Goal: Browse casually

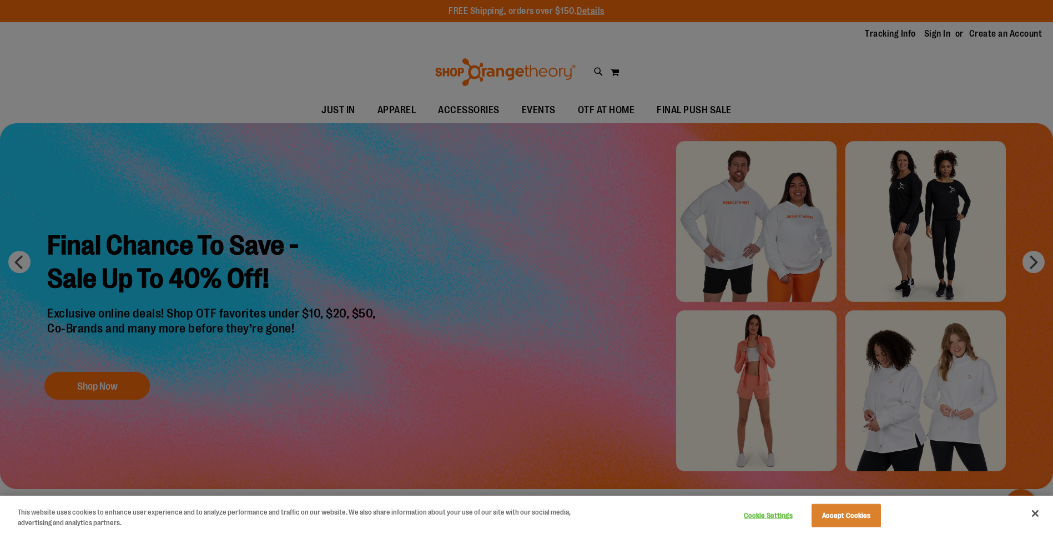
type input "**********"
click at [111, 382] on div at bounding box center [526, 267] width 1053 height 534
click at [1039, 513] on button "Close" at bounding box center [1035, 513] width 24 height 24
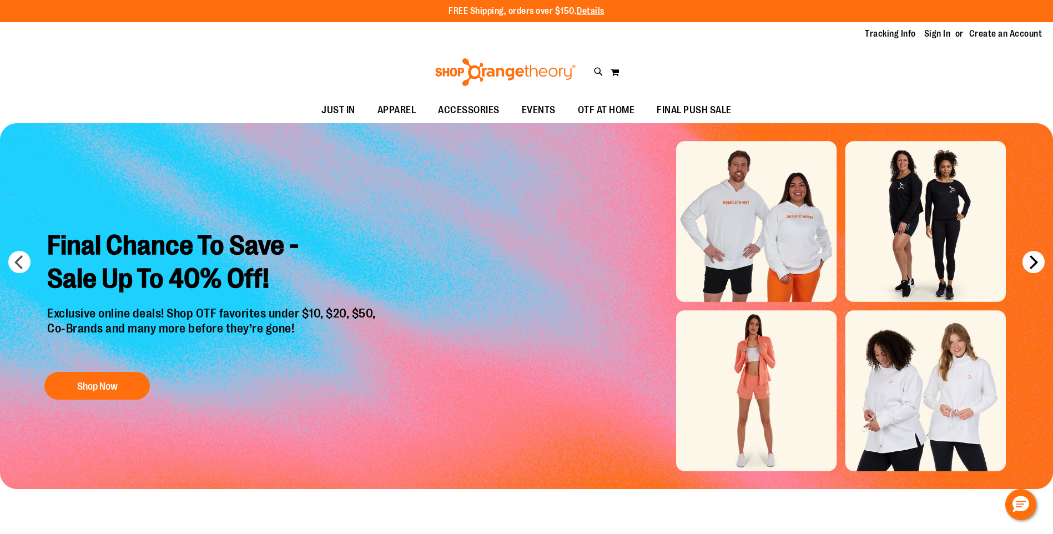
click at [1031, 260] on button "next" at bounding box center [1033, 262] width 22 height 22
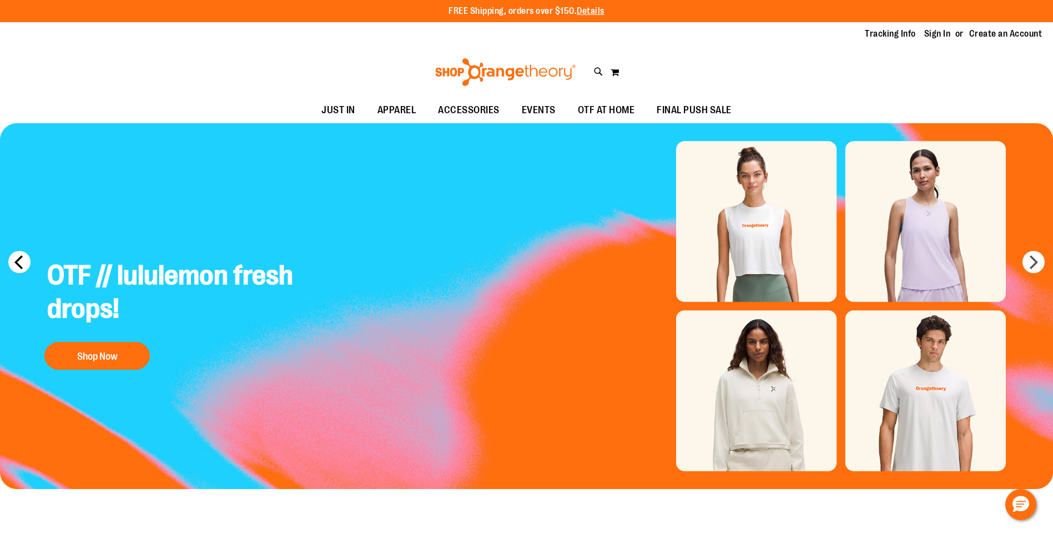
click at [13, 256] on button "prev" at bounding box center [19, 262] width 22 height 22
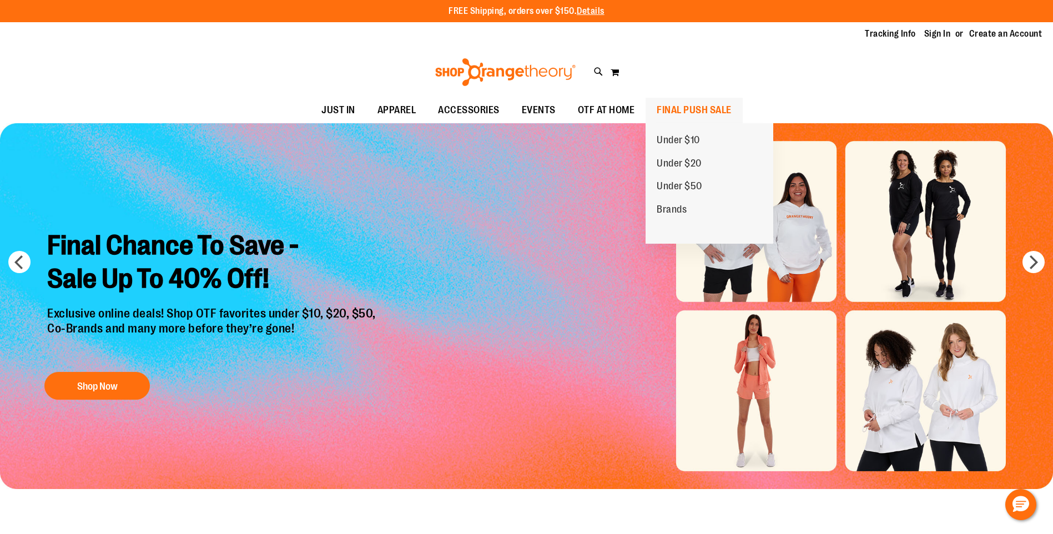
click at [708, 108] on span "FINAL PUSH SALE" at bounding box center [693, 110] width 75 height 25
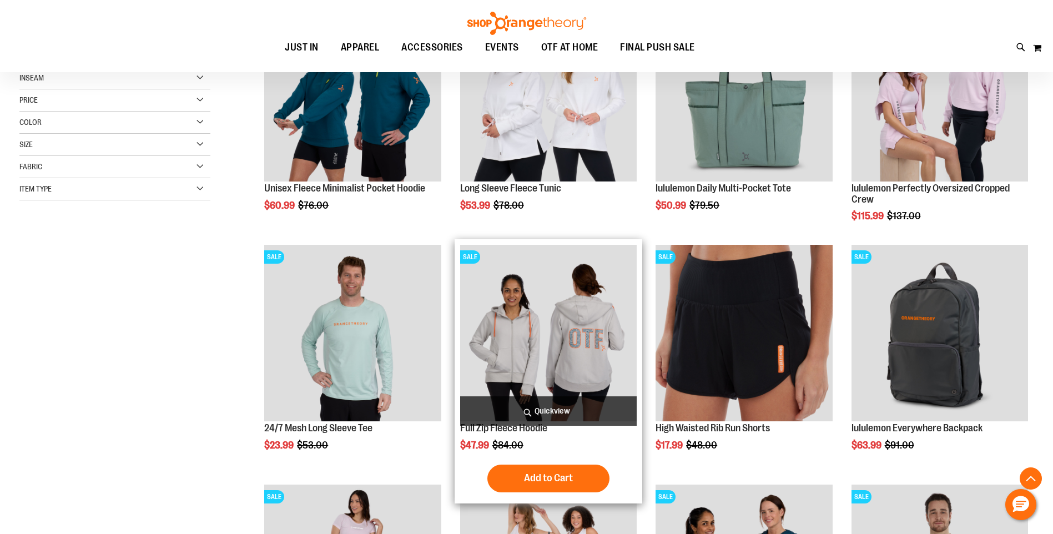
scroll to position [277, 0]
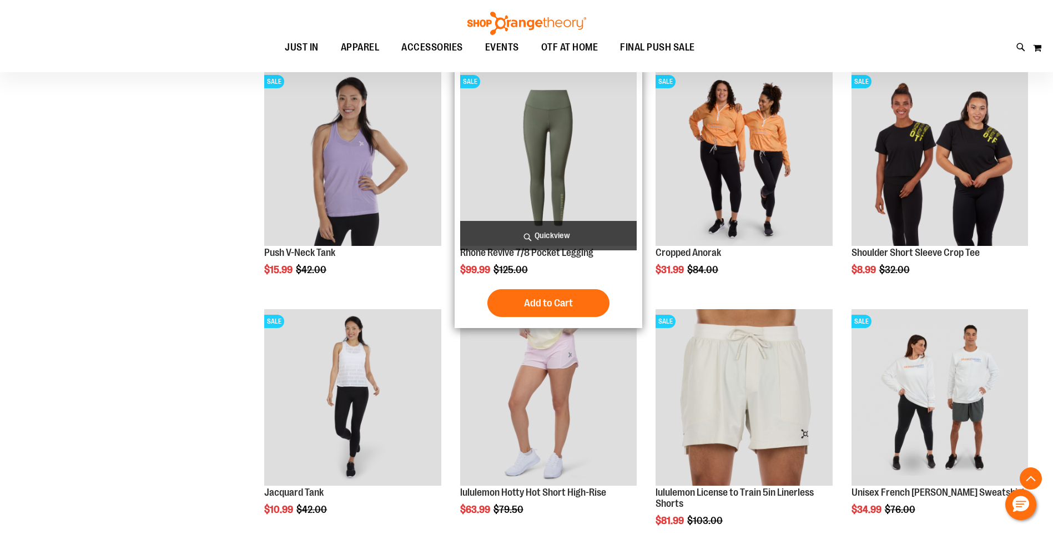
scroll to position [887, 0]
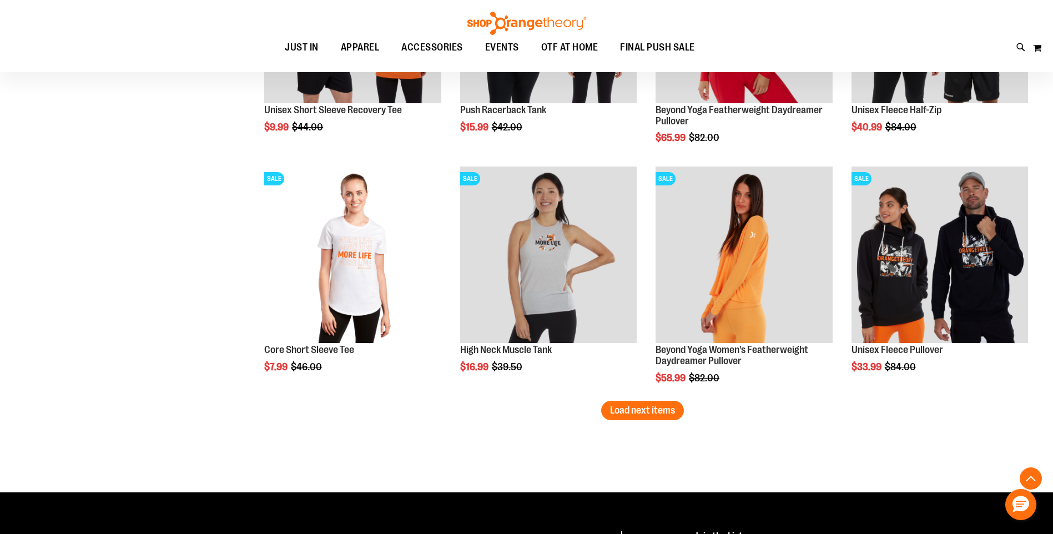
scroll to position [1997, 0]
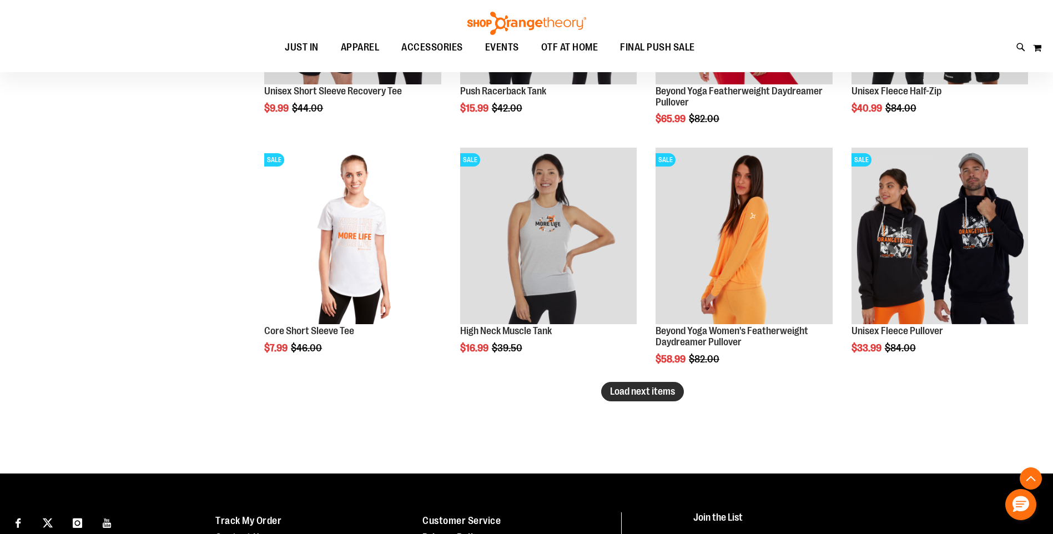
type input "**********"
click at [619, 390] on span "Load next items" at bounding box center [642, 391] width 65 height 11
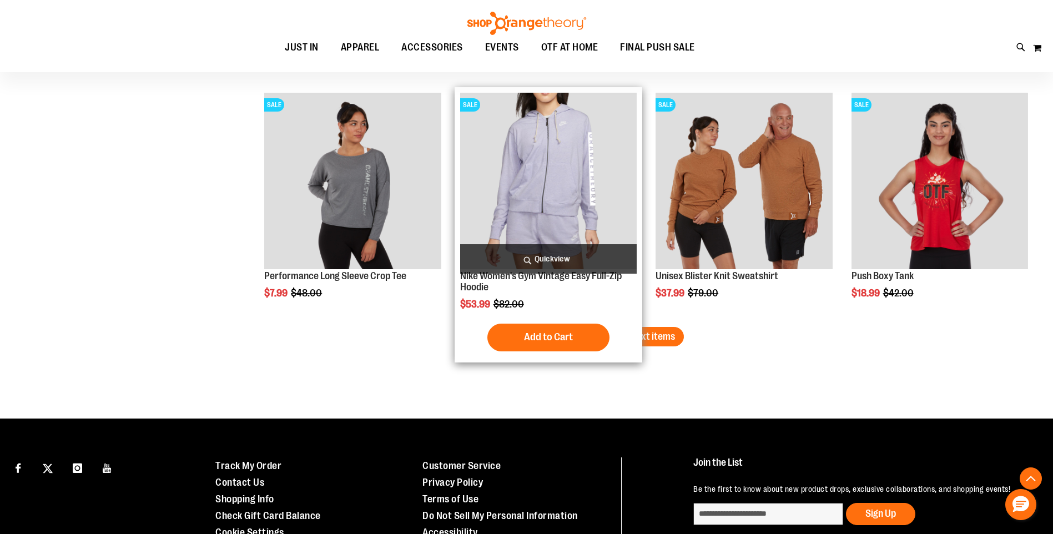
scroll to position [2774, 0]
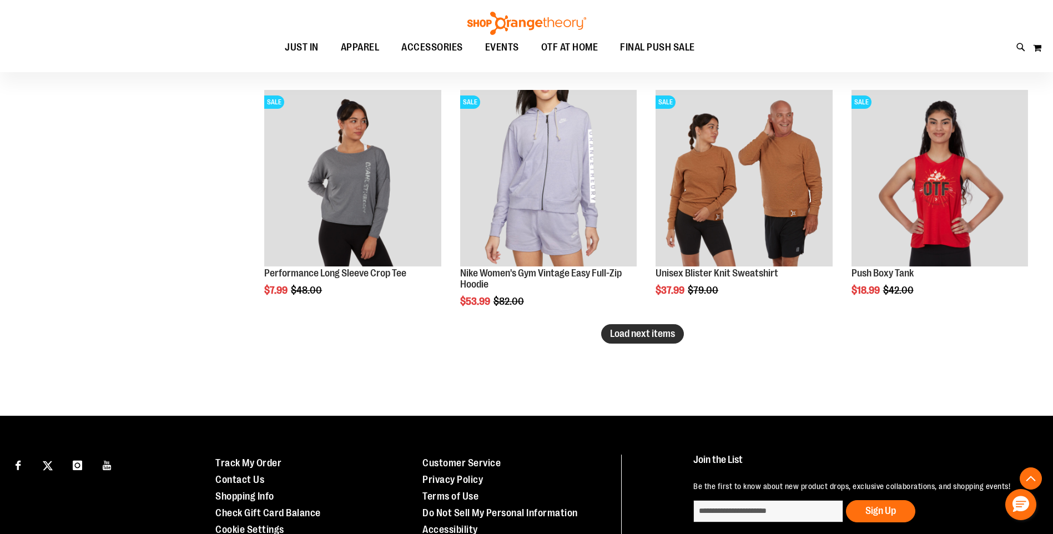
click at [624, 329] on span "Load next items" at bounding box center [642, 333] width 65 height 11
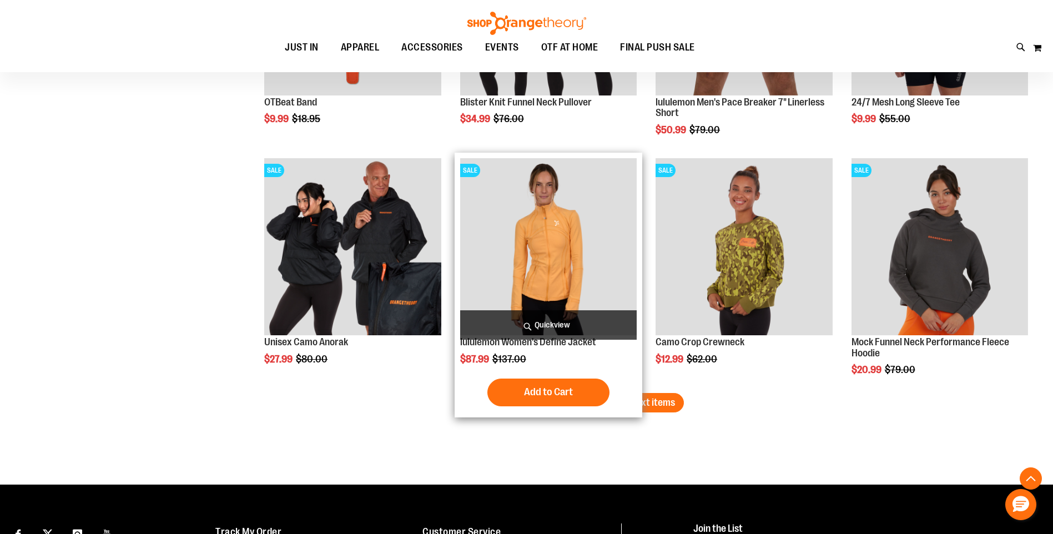
scroll to position [3440, 0]
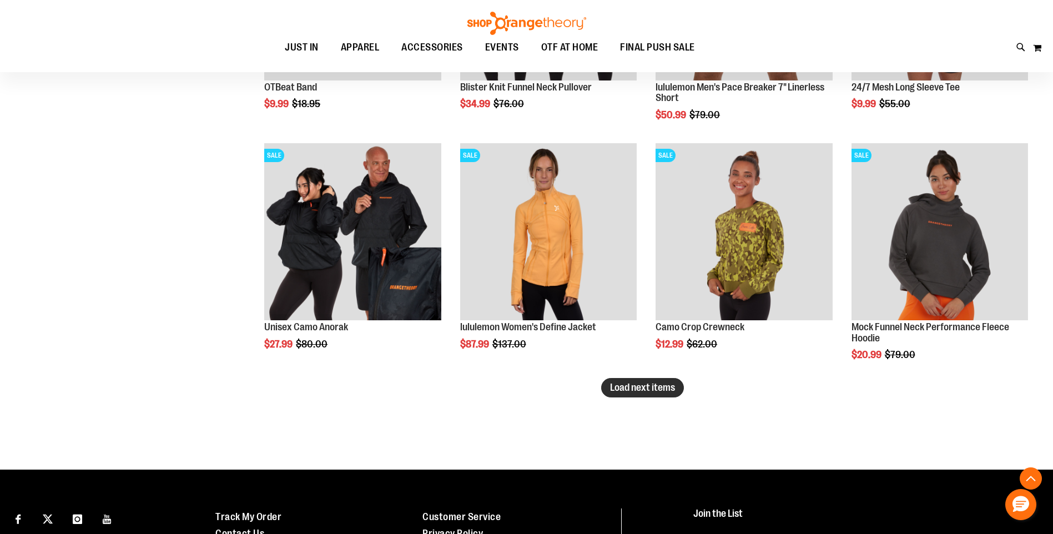
click at [657, 385] on span "Load next items" at bounding box center [642, 387] width 65 height 11
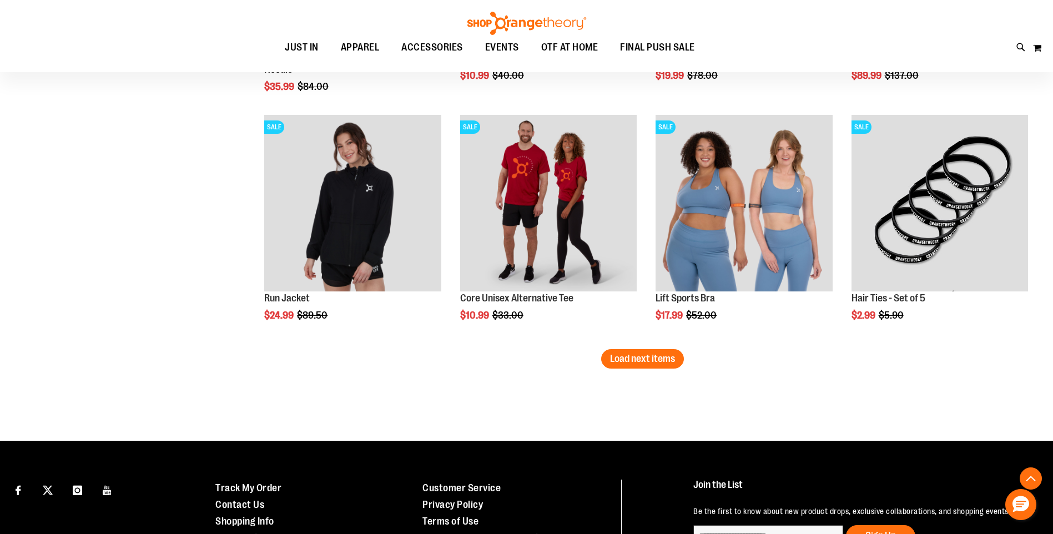
scroll to position [4217, 0]
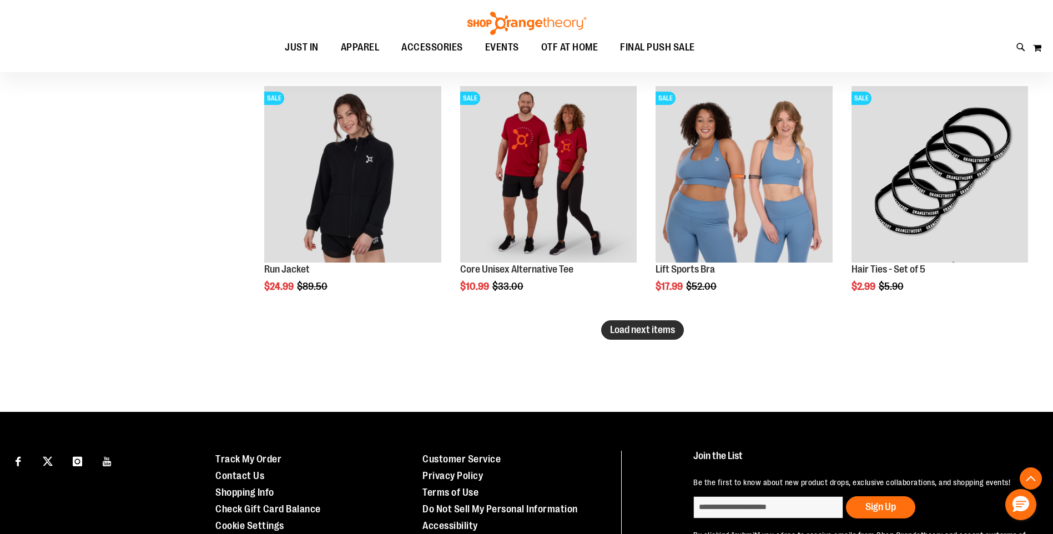
click at [630, 333] on span "Load next items" at bounding box center [642, 329] width 65 height 11
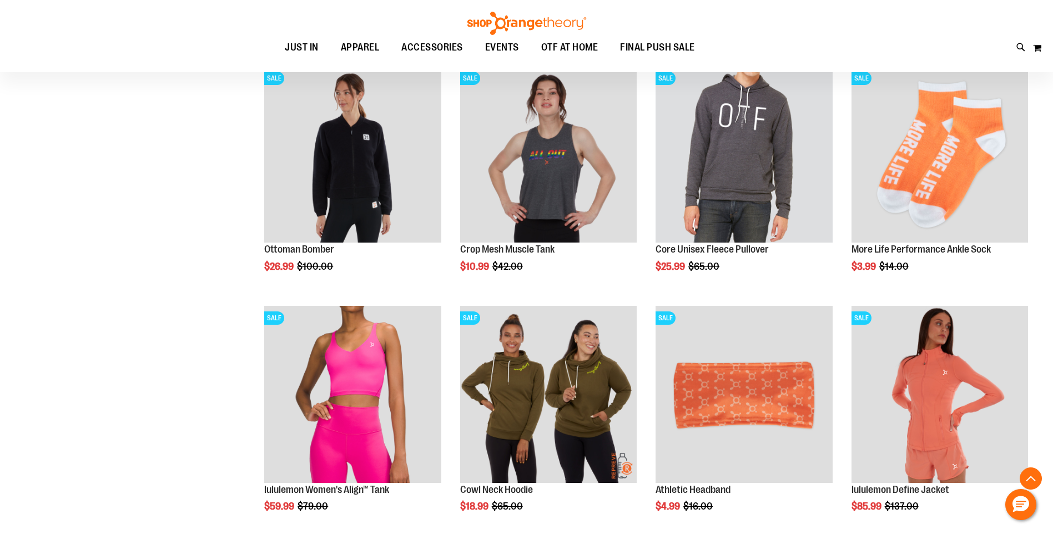
scroll to position [4661, 0]
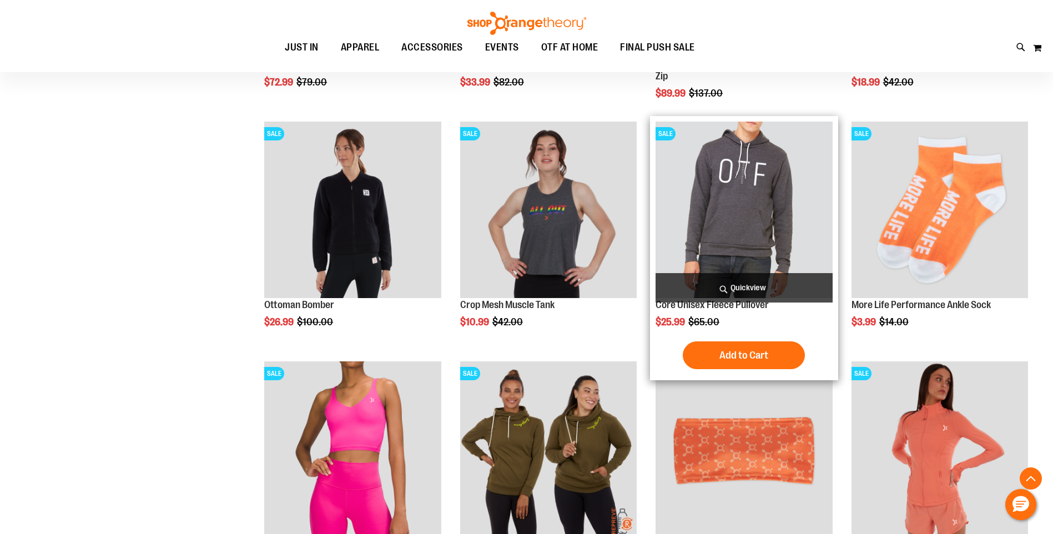
click at [741, 243] on img "product" at bounding box center [743, 210] width 176 height 176
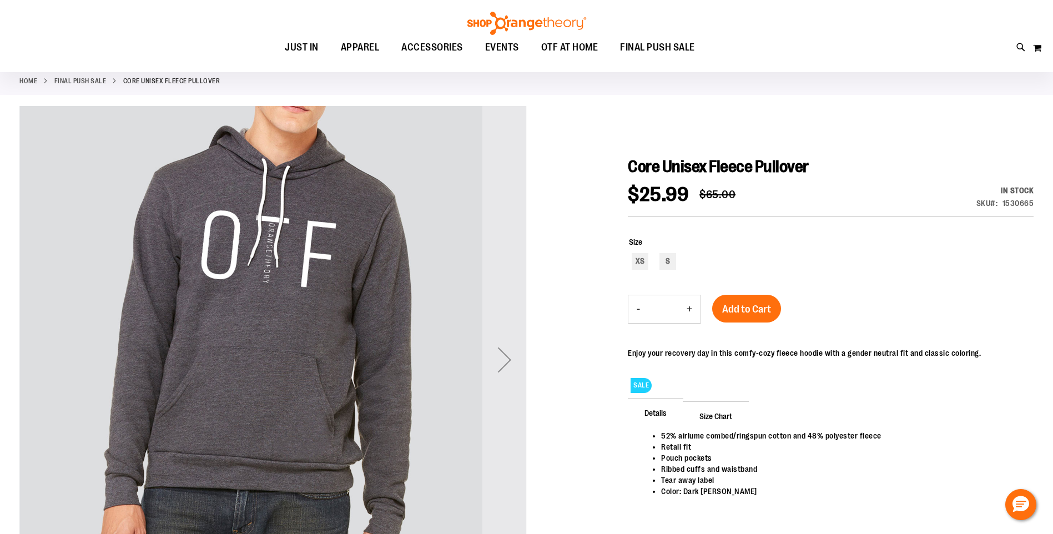
scroll to position [110, 0]
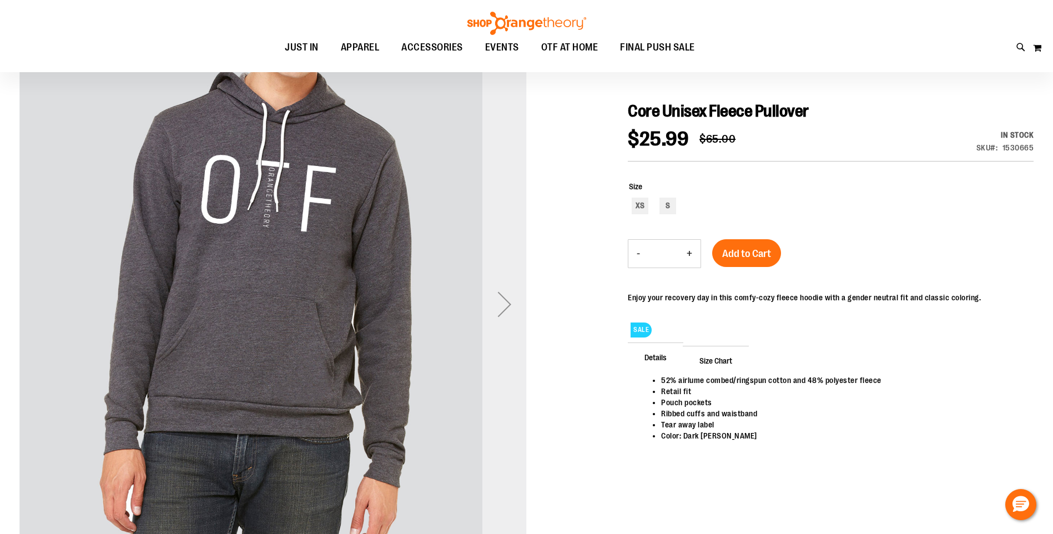
type input "**********"
click at [500, 300] on div "Next" at bounding box center [504, 304] width 44 height 44
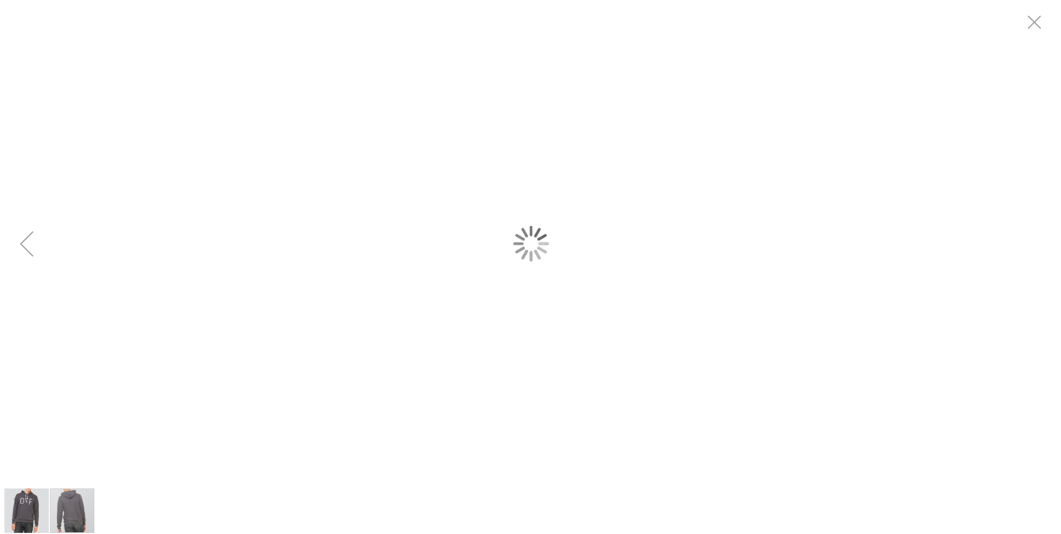
scroll to position [0, 0]
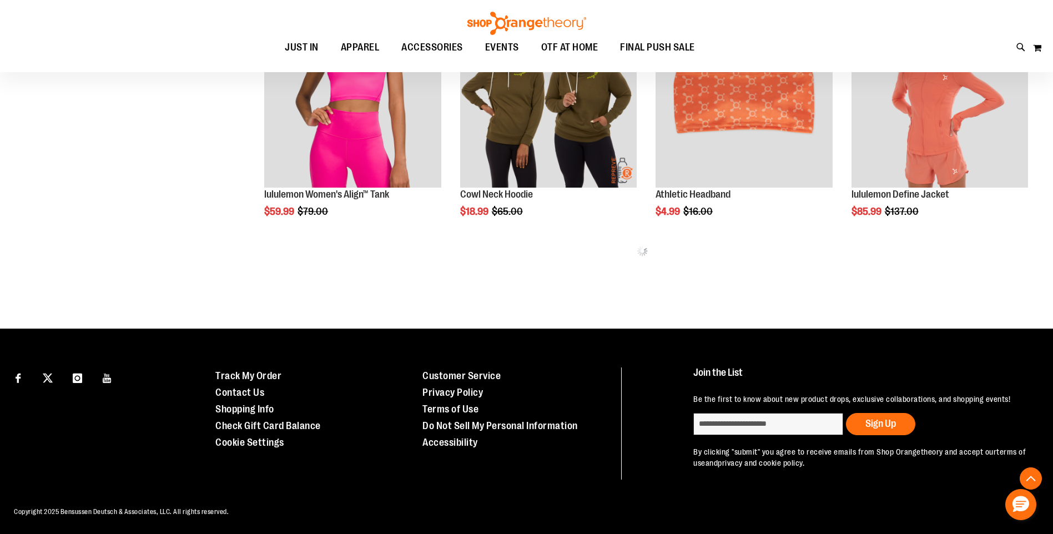
scroll to position [725, 0]
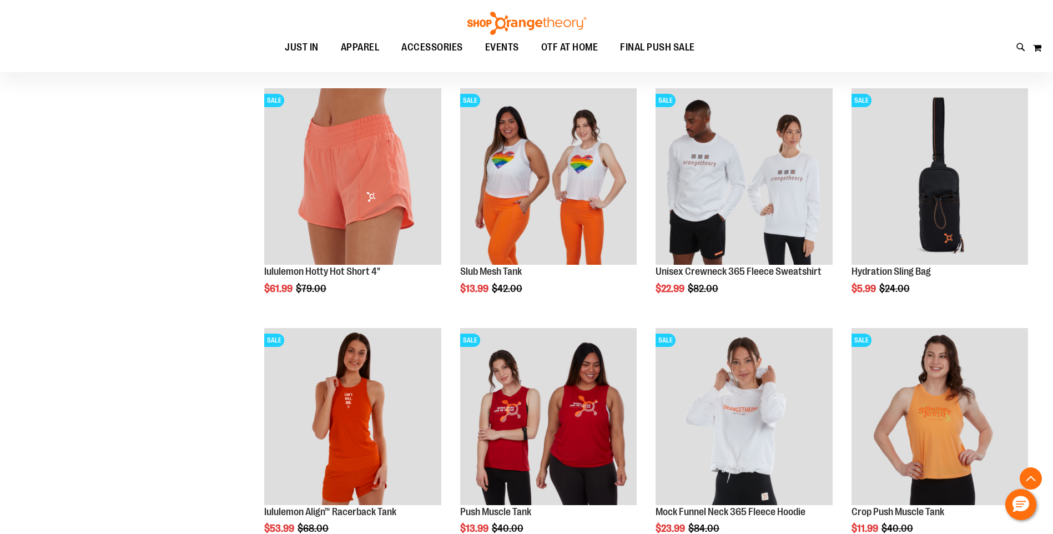
scroll to position [1335, 0]
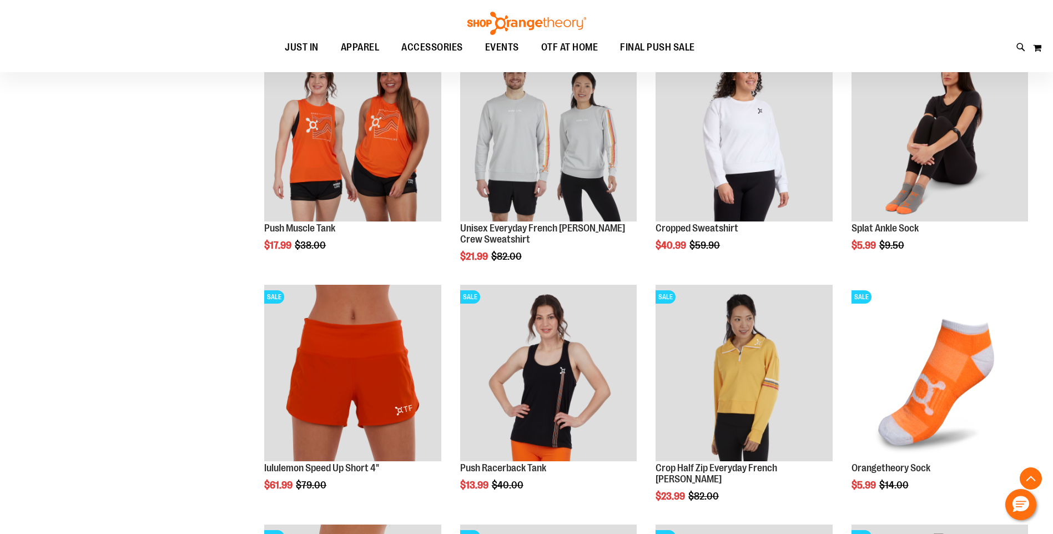
scroll to position [947, 0]
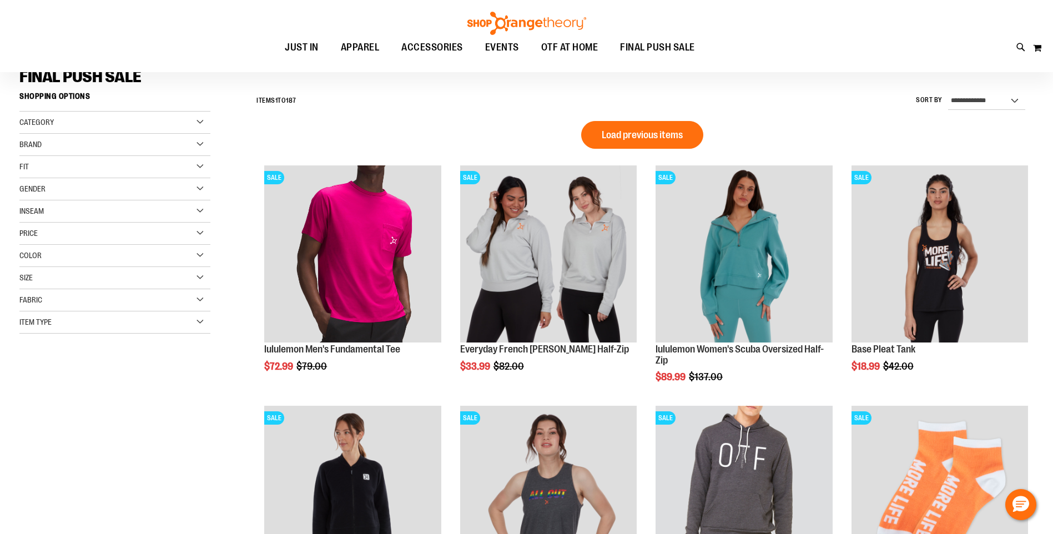
scroll to position [59, 0]
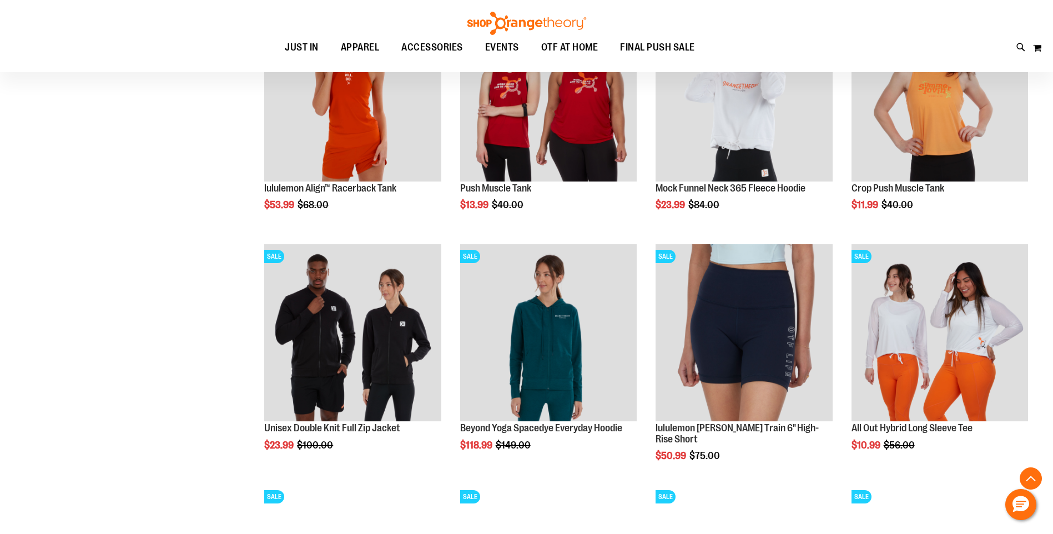
scroll to position [1835, 0]
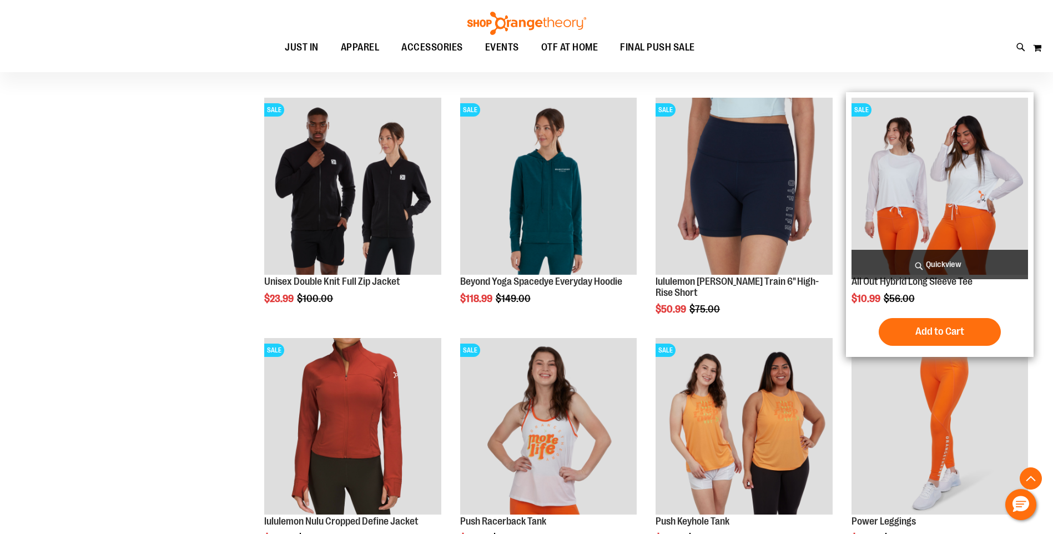
type input "**********"
click at [937, 219] on img "product" at bounding box center [939, 186] width 176 height 176
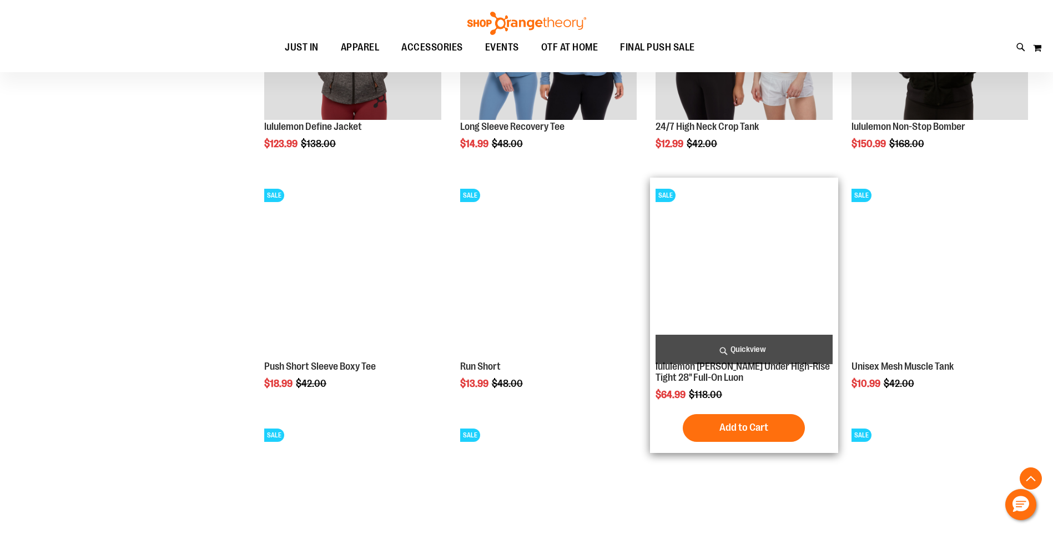
scroll to position [1058, 0]
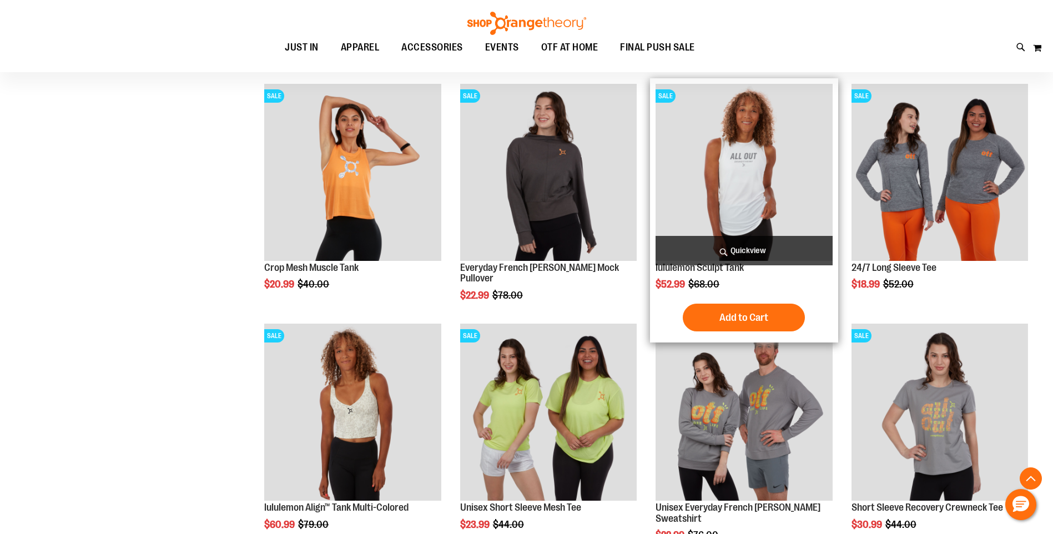
scroll to position [1613, 0]
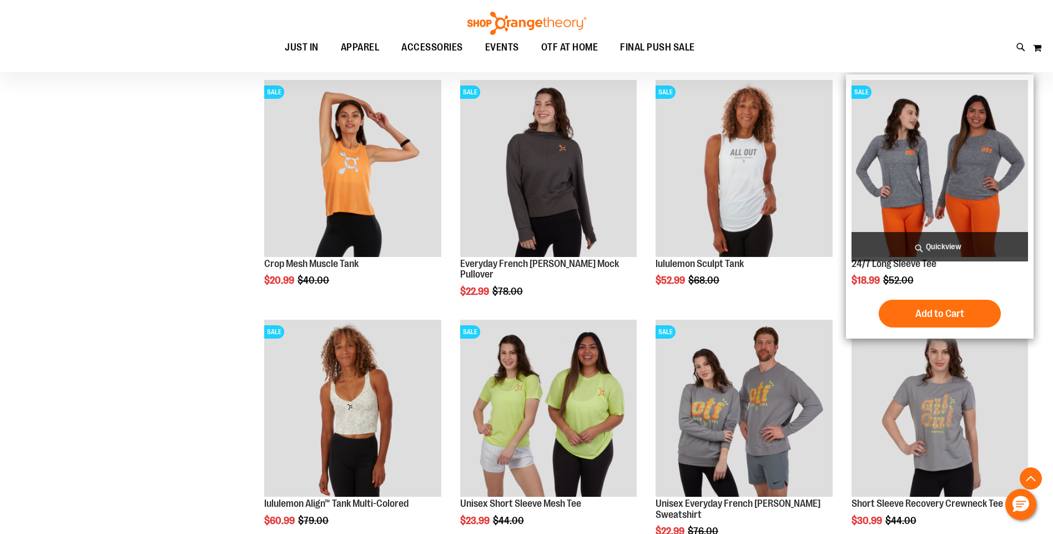
type input "**********"
click at [881, 156] on img "product" at bounding box center [939, 168] width 176 height 176
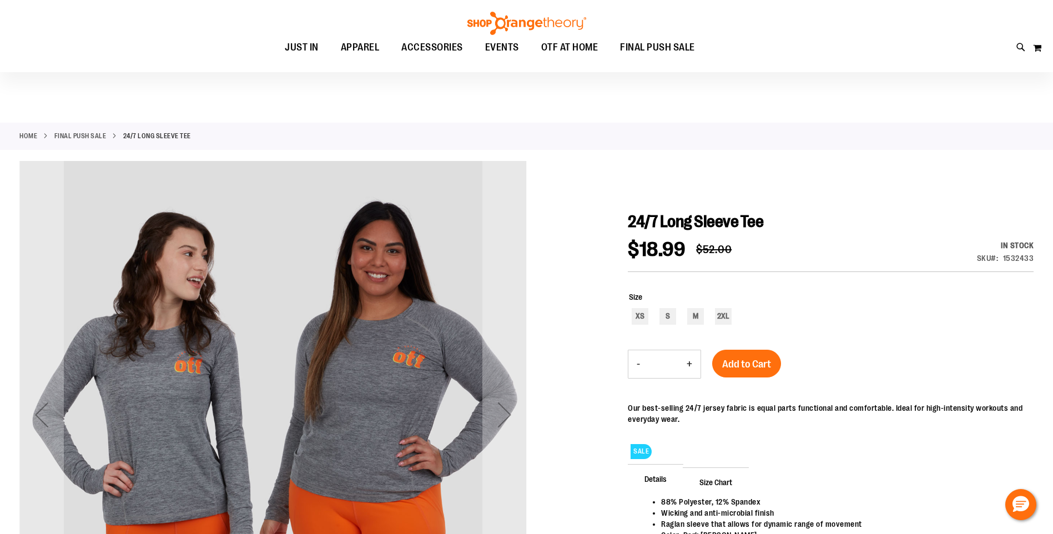
scroll to position [221, 0]
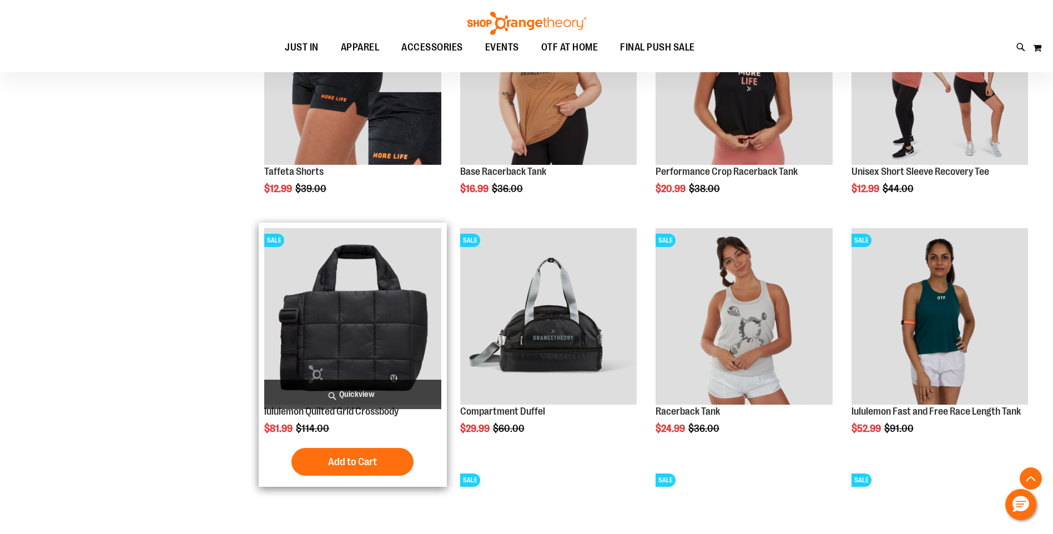
scroll to position [998, 0]
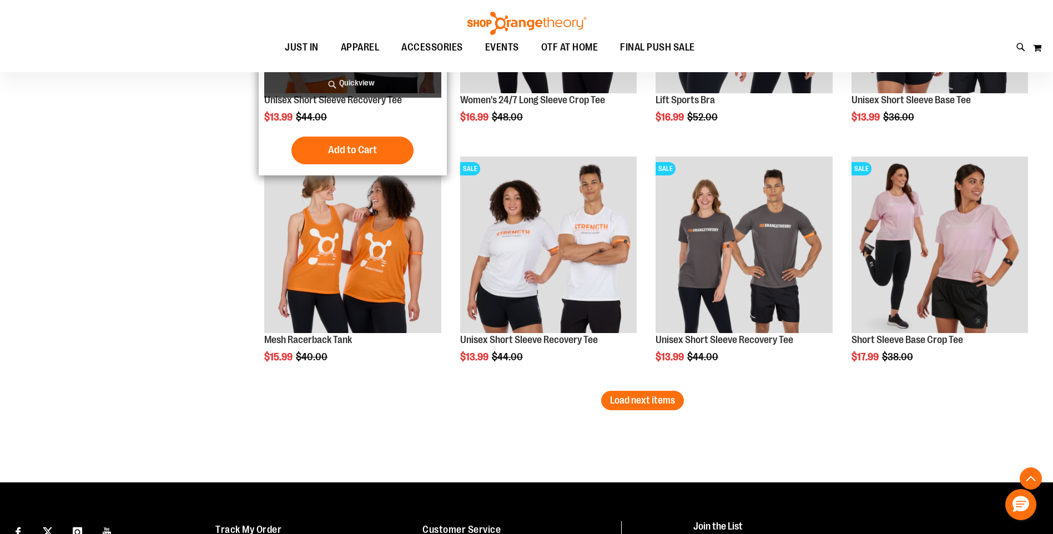
scroll to position [2108, 0]
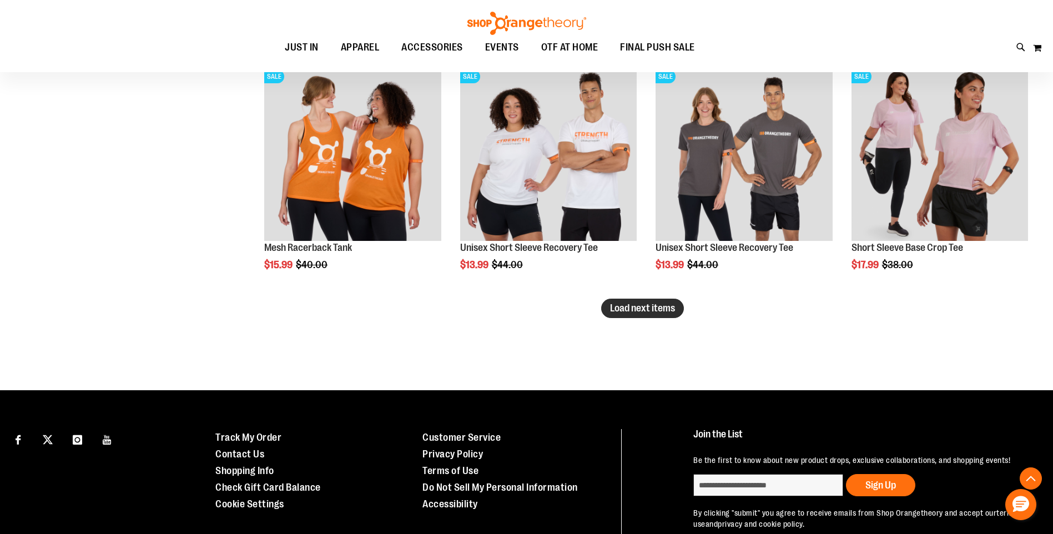
type input "**********"
click at [627, 300] on button "Load next items" at bounding box center [642, 308] width 83 height 19
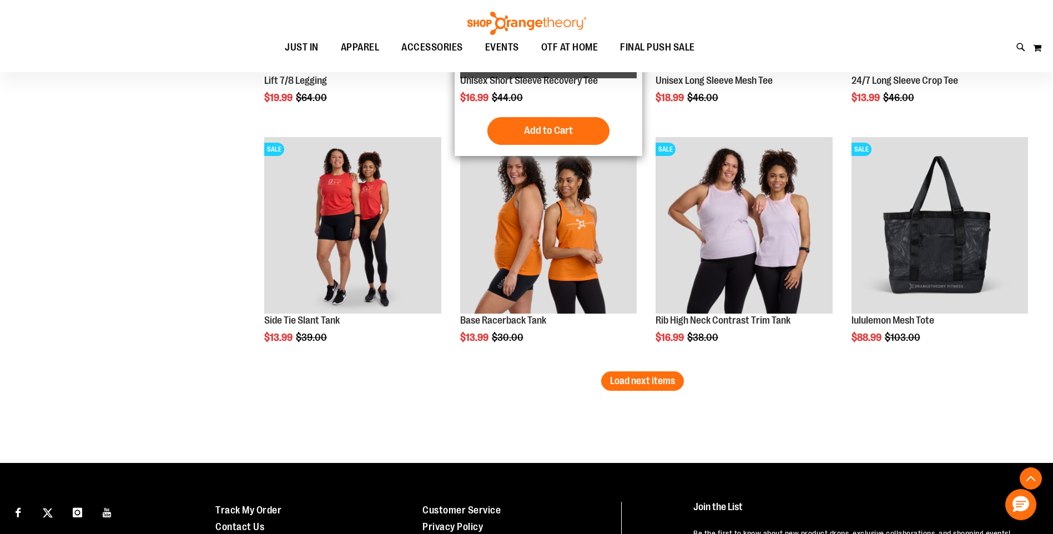
scroll to position [2774, 0]
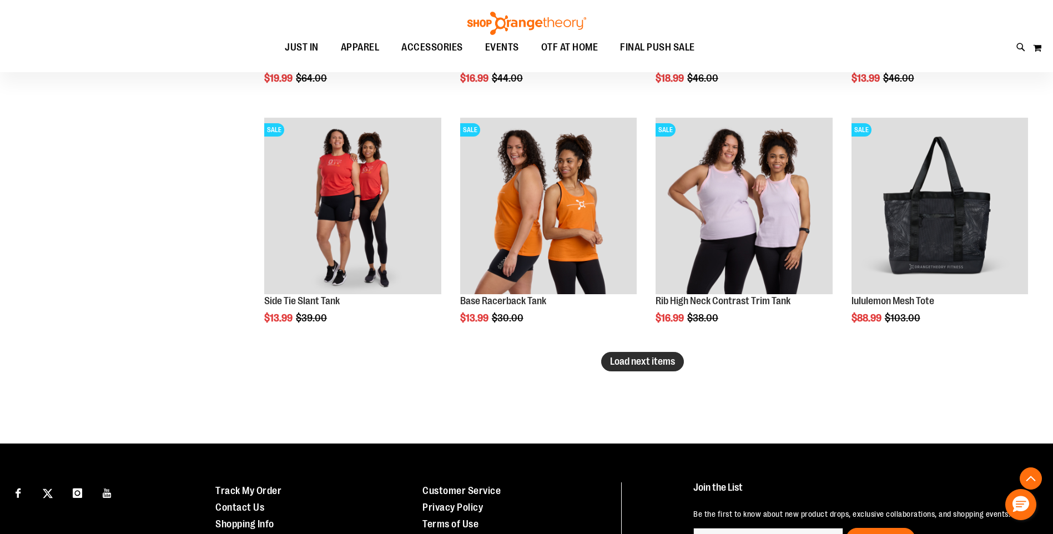
click at [664, 357] on span "Load next items" at bounding box center [642, 361] width 65 height 11
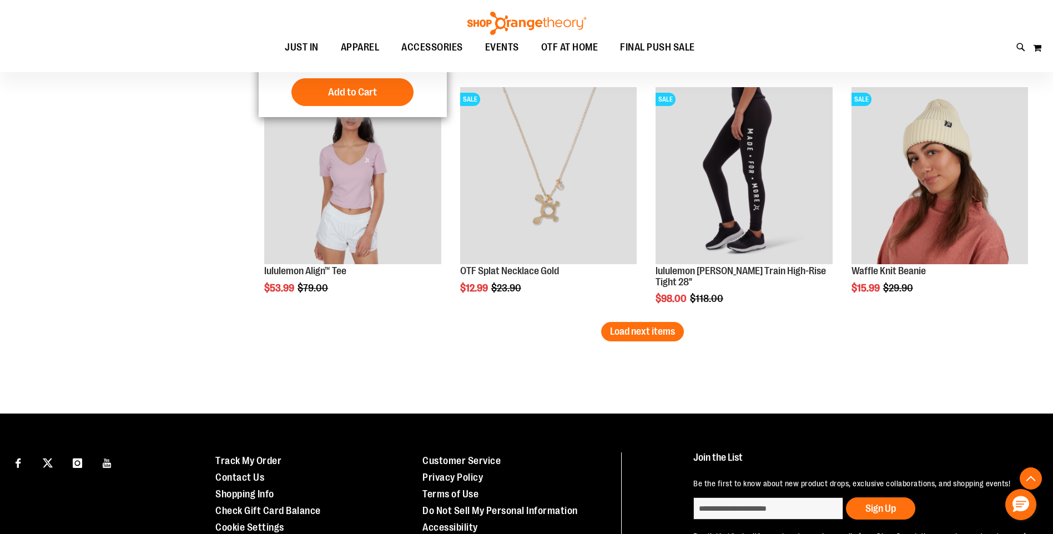
scroll to position [3551, 0]
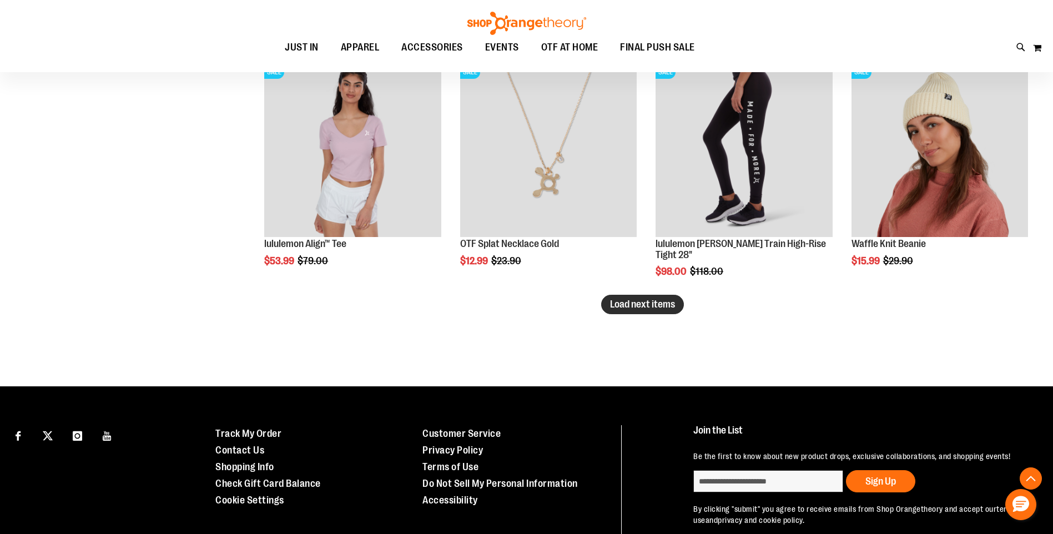
click at [635, 307] on span "Load next items" at bounding box center [642, 304] width 65 height 11
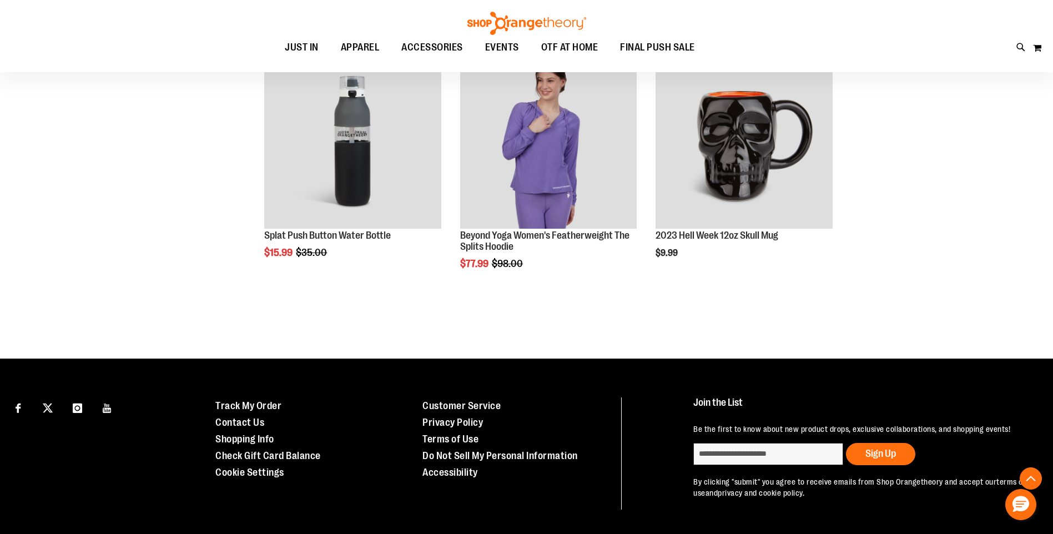
scroll to position [4051, 0]
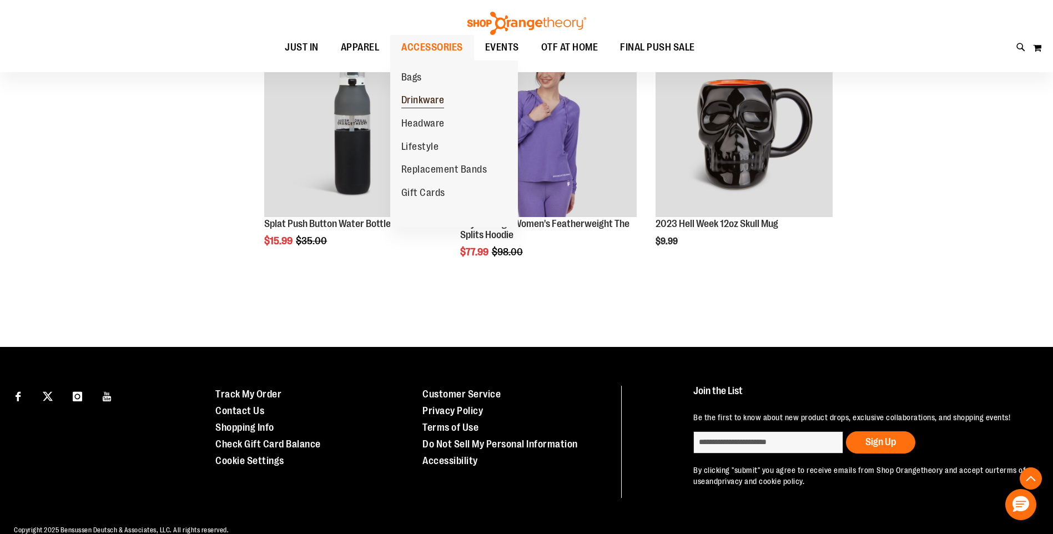
click at [423, 95] on span "Drinkware" at bounding box center [422, 101] width 43 height 14
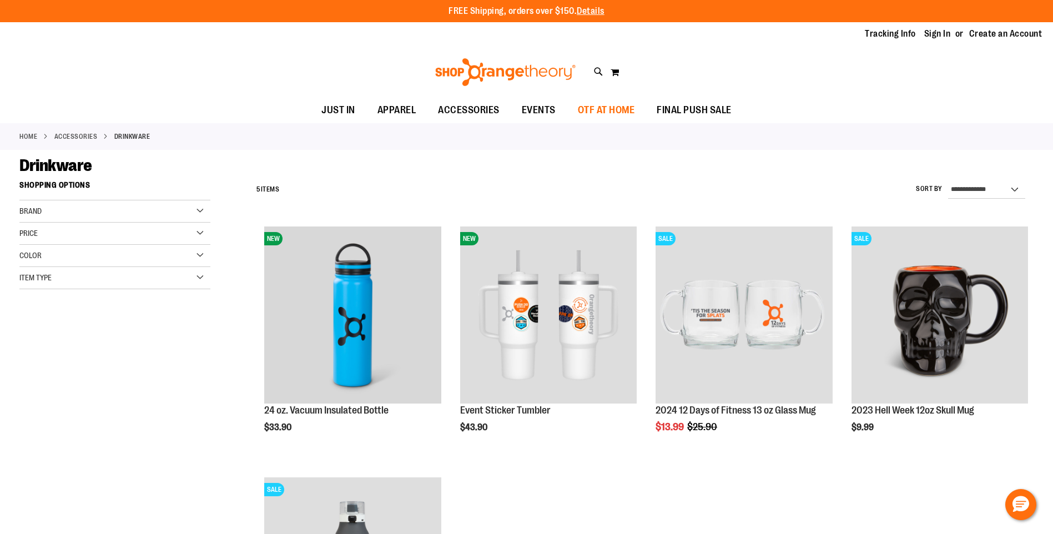
type input "**********"
click at [588, 104] on span "OTF AT HOME" at bounding box center [606, 110] width 57 height 25
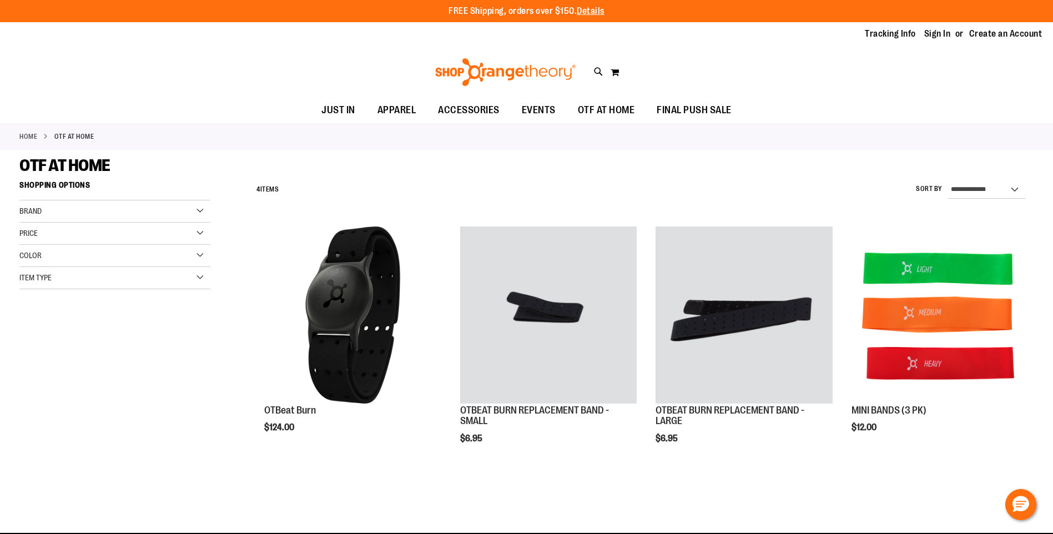
type input "**********"
click at [539, 110] on span "EVENTS" at bounding box center [539, 110] width 34 height 25
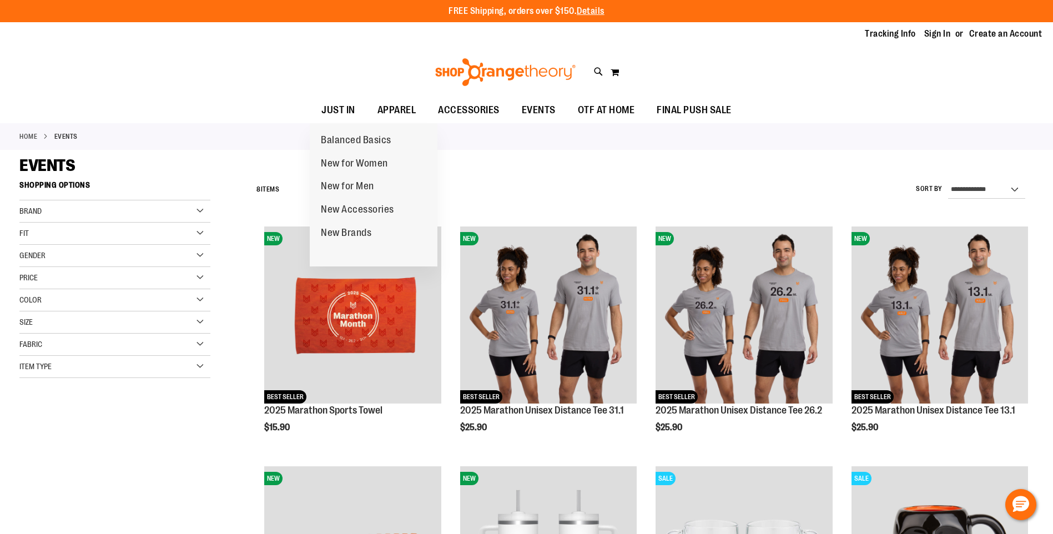
type input "**********"
click at [296, 98] on ul "JUST IN JUST IN Balanced Basics New for Women New for Men New Accessories New B…" at bounding box center [526, 111] width 1053 height 26
